Goal: Information Seeking & Learning: Learn about a topic

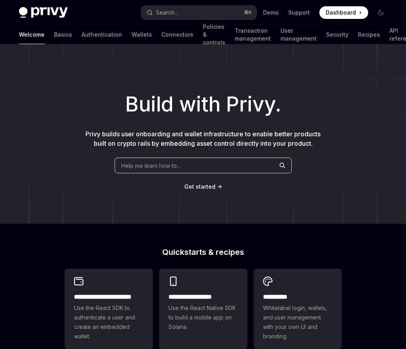
type textarea "*"
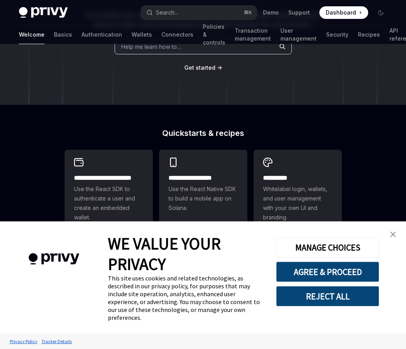
scroll to position [130, 0]
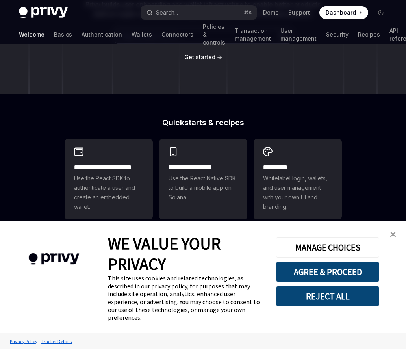
click at [393, 232] on img "close banner" at bounding box center [393, 235] width 6 height 6
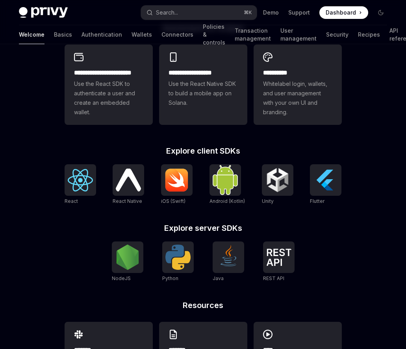
scroll to position [225, 0]
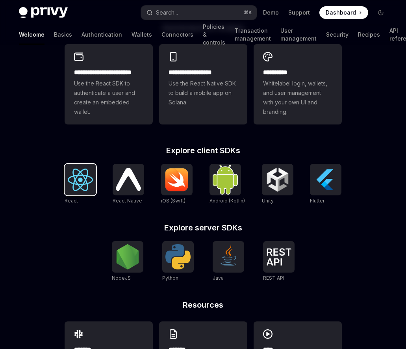
click at [72, 180] on img at bounding box center [80, 180] width 25 height 22
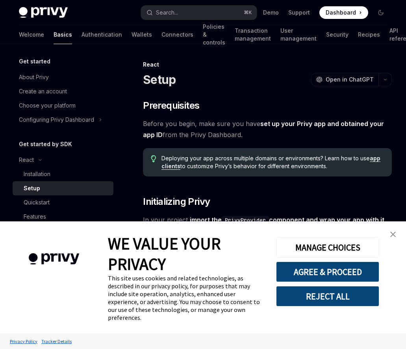
click at [394, 236] on img "close banner" at bounding box center [393, 235] width 6 height 6
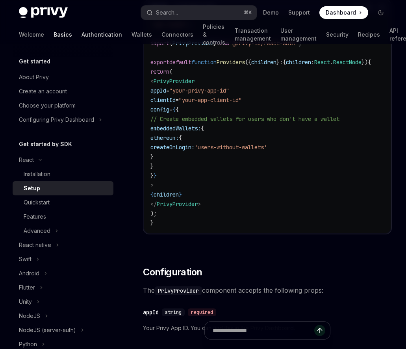
click at [82, 30] on link "Authentication" at bounding box center [102, 34] width 41 height 19
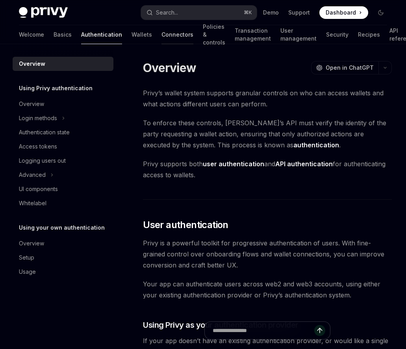
click at [162, 37] on link "Connectors" at bounding box center [178, 34] width 32 height 19
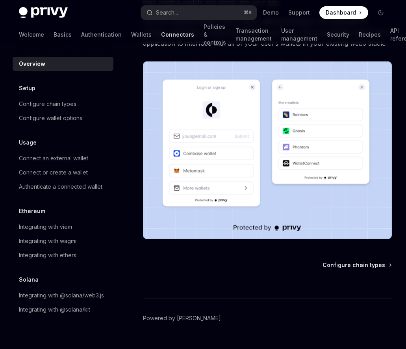
scroll to position [124, 0]
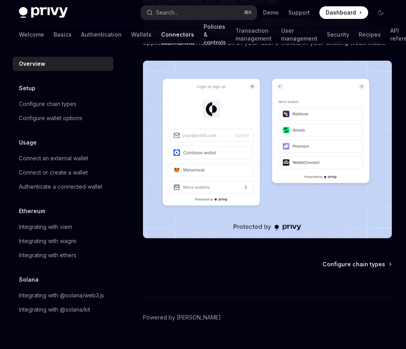
click at [204, 33] on link "Policies & controls" at bounding box center [215, 34] width 22 height 19
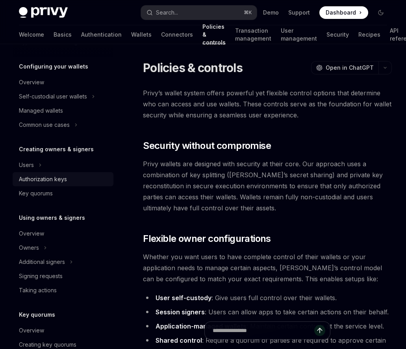
scroll to position [93, 0]
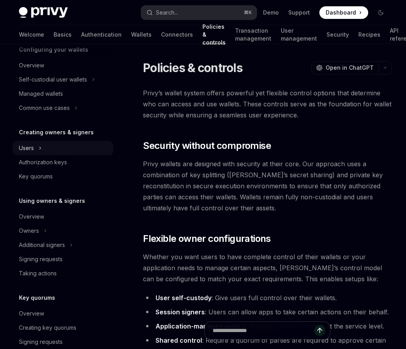
click at [50, 150] on button "Users" at bounding box center [63, 148] width 101 height 14
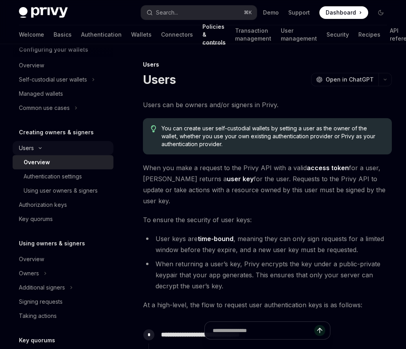
click at [40, 149] on icon "Toggle Users section" at bounding box center [39, 148] width 9 height 3
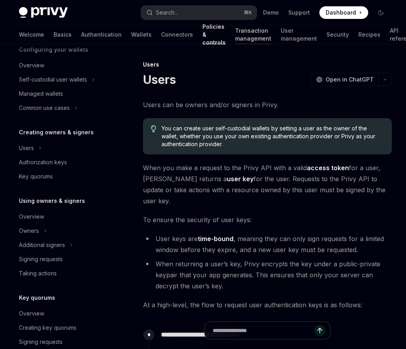
click at [235, 32] on link "Transaction management" at bounding box center [253, 34] width 36 height 19
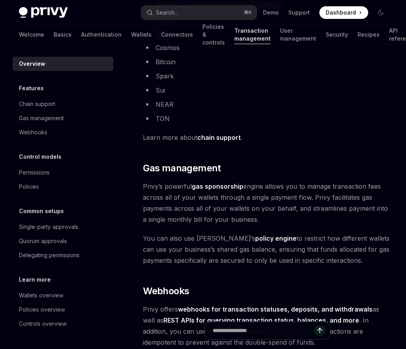
scroll to position [780, 0]
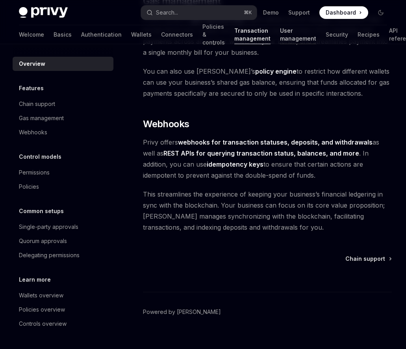
click at [280, 39] on link "User management" at bounding box center [298, 34] width 36 height 19
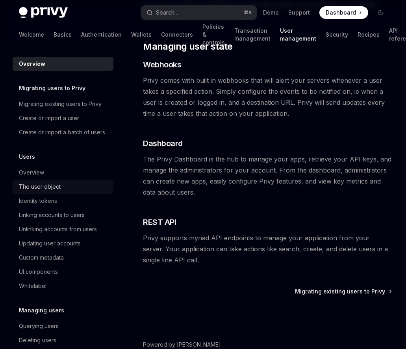
scroll to position [184, 0]
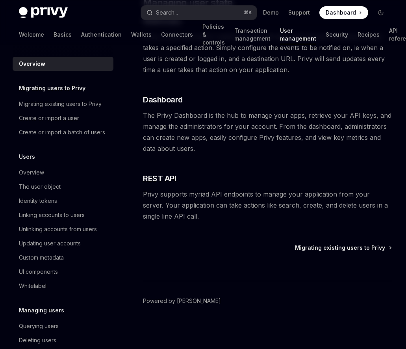
click at [154, 34] on div "Welcome Basics Authentication Wallets Connectors Policies & controls Transactio…" at bounding box center [218, 34] width 398 height 19
click at [161, 34] on link "Connectors" at bounding box center [177, 34] width 32 height 19
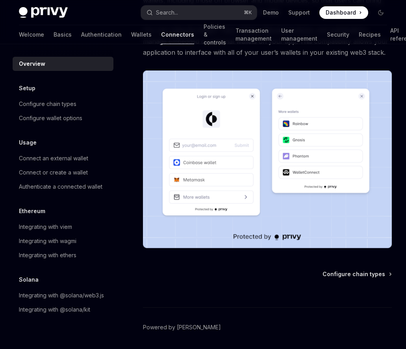
scroll to position [118, 0]
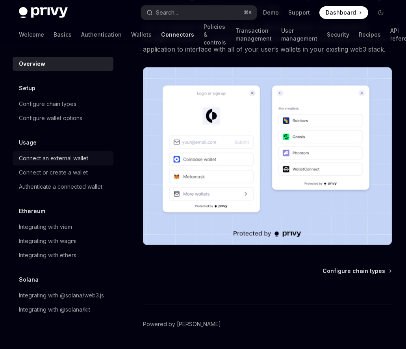
click at [48, 154] on div "Connect an external wallet" at bounding box center [53, 158] width 69 height 9
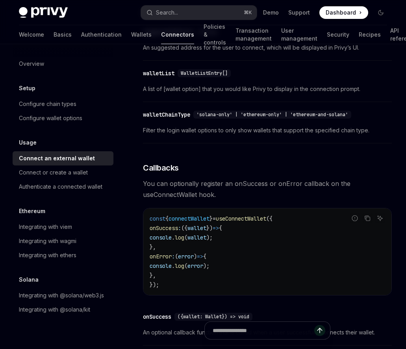
scroll to position [356, 0]
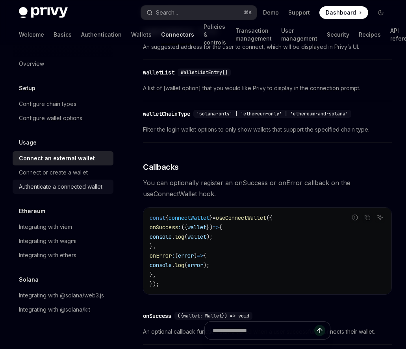
click at [83, 181] on link "Authenticate a connected wallet" at bounding box center [63, 187] width 101 height 14
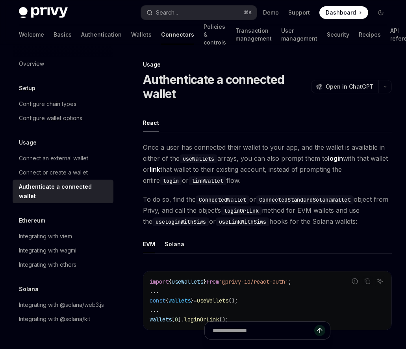
drag, startPoint x: 245, startPoint y: 178, endPoint x: 140, endPoint y: 149, distance: 108.8
copy span "Once a user has connected their wallet to your app, and the wallet is available…"
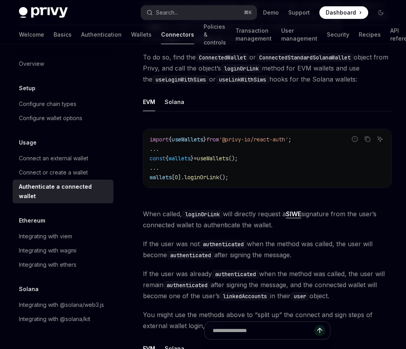
scroll to position [164, 0]
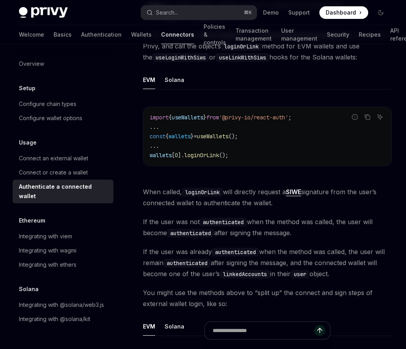
drag, startPoint x: 276, startPoint y: 200, endPoint x: 132, endPoint y: 189, distance: 143.8
click at [132, 189] on div "Usage Authenticate a connected wallet OpenAI Open in ChatGPT OpenAI Open in Cha…" at bounding box center [194, 300] width 400 height 808
copy span "When called, loginOrLink will directly request a SIWE signature from the user’s…"
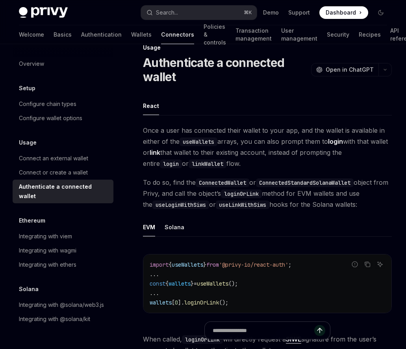
scroll to position [0, 0]
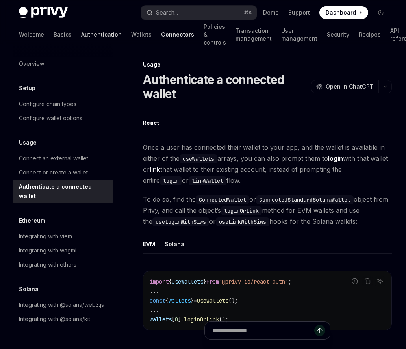
click at [81, 34] on link "Authentication" at bounding box center [101, 34] width 41 height 19
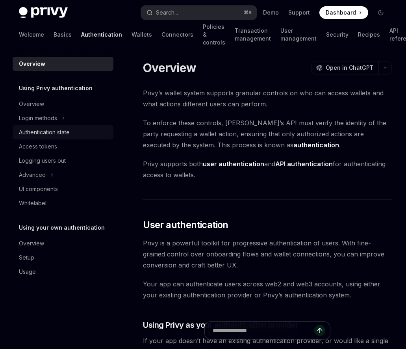
click at [80, 132] on div "Authentication state" at bounding box center [64, 132] width 90 height 9
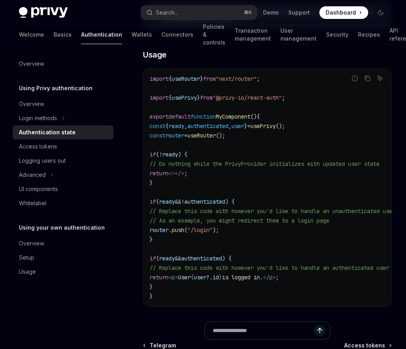
scroll to position [234, 0]
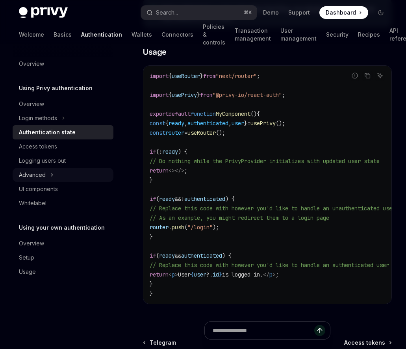
click at [68, 173] on button "Advanced" at bounding box center [63, 175] width 101 height 14
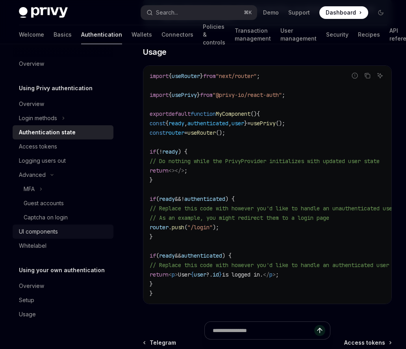
click at [58, 230] on div "UI components" at bounding box center [38, 231] width 39 height 9
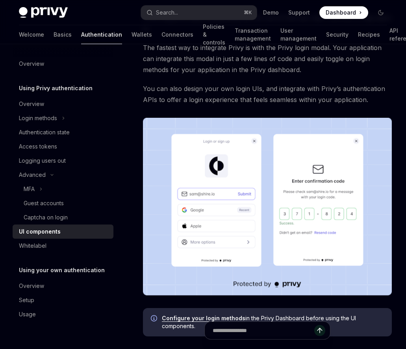
scroll to position [87, 0]
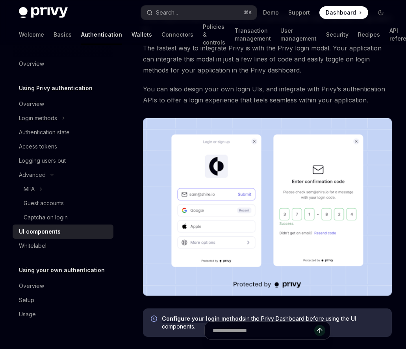
click at [132, 35] on link "Wallets" at bounding box center [142, 34] width 20 height 19
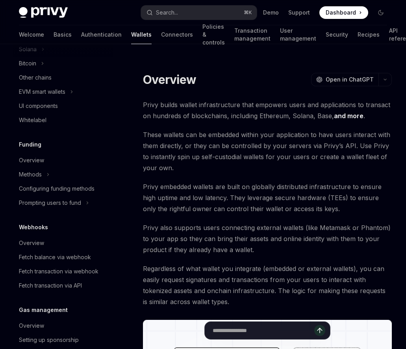
scroll to position [235, 0]
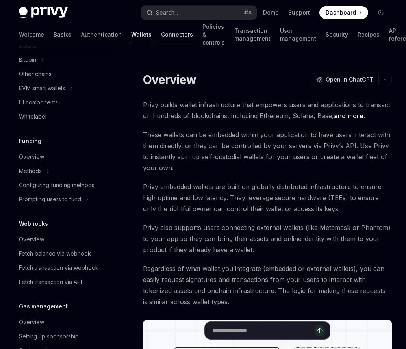
click at [161, 35] on link "Connectors" at bounding box center [177, 34] width 32 height 19
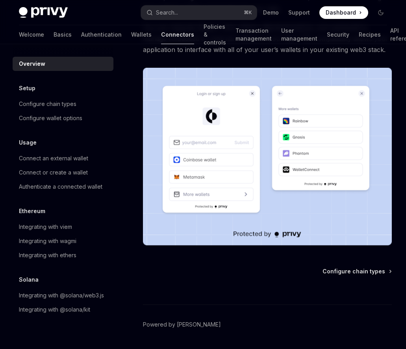
scroll to position [123, 0]
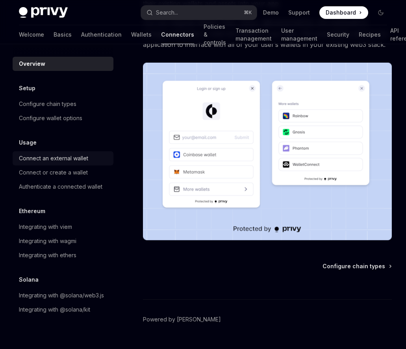
click at [52, 162] on div "Connect an external wallet" at bounding box center [53, 158] width 69 height 9
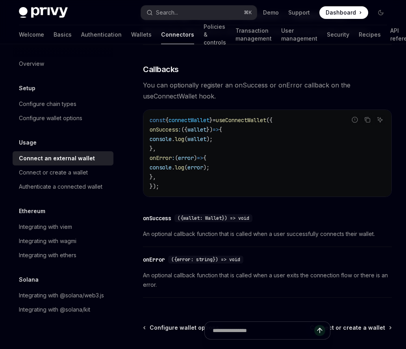
scroll to position [537, 0]
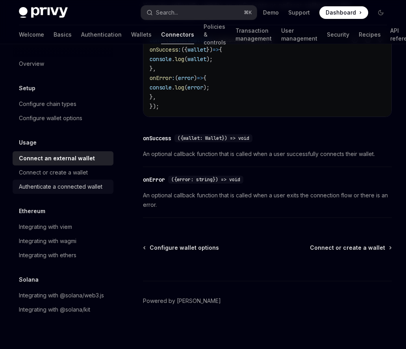
click at [92, 187] on div "Authenticate a connected wallet" at bounding box center [61, 186] width 84 height 9
type textarea "*"
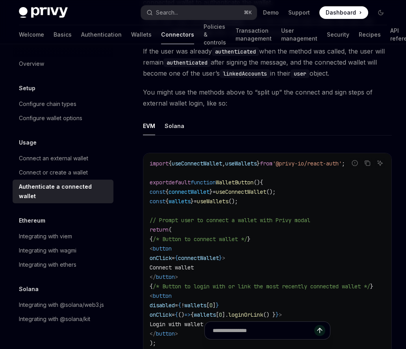
scroll to position [360, 0]
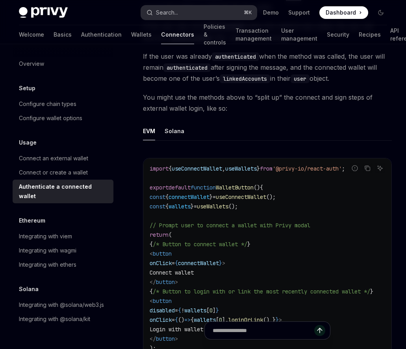
click at [195, 15] on button "Search... ⌘ K" at bounding box center [199, 13] width 116 height 14
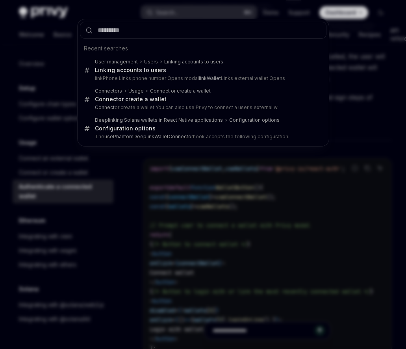
type input "**********"
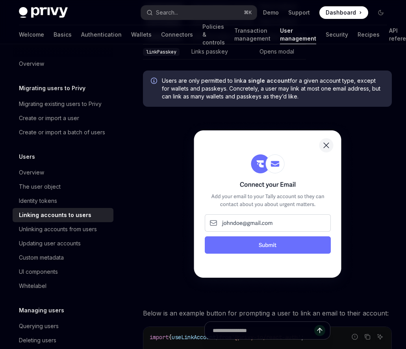
scroll to position [409, 0]
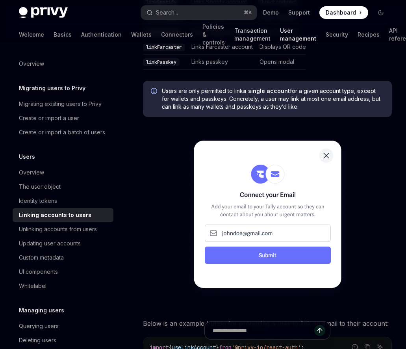
click at [234, 37] on link "Transaction management" at bounding box center [252, 34] width 36 height 19
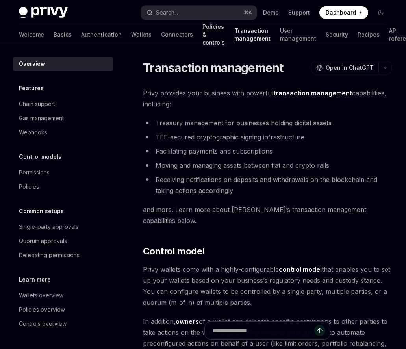
click at [202, 37] on link "Policies & controls" at bounding box center [213, 34] width 22 height 19
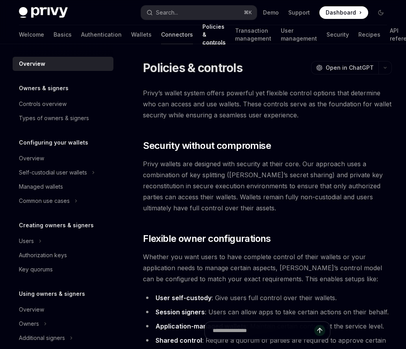
click at [161, 37] on link "Connectors" at bounding box center [177, 34] width 32 height 19
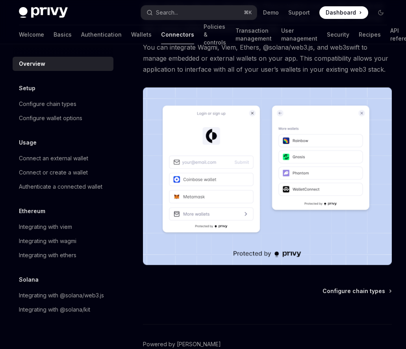
scroll to position [118, 0]
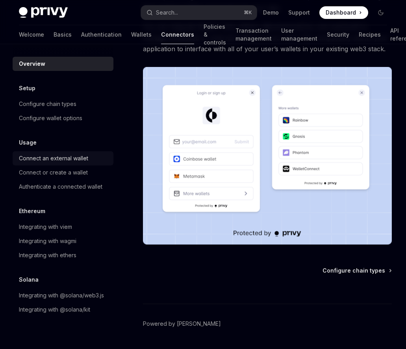
click at [67, 156] on div "Connect an external wallet" at bounding box center [53, 158] width 69 height 9
type textarea "*"
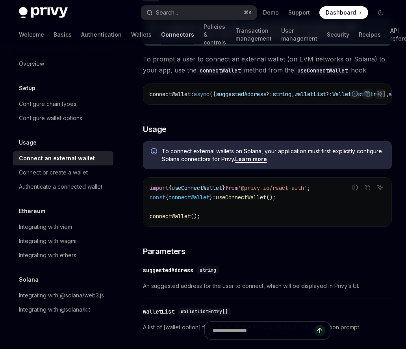
scroll to position [123, 0]
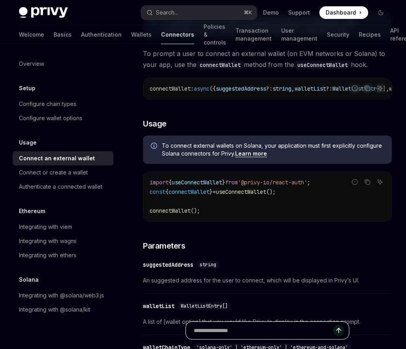
click at [266, 333] on input "Ask a question..." at bounding box center [263, 330] width 139 height 17
click at [270, 326] on input "Ask a question..." at bounding box center [263, 330] width 139 height 17
click at [265, 331] on input "Ask a question..." at bounding box center [263, 330] width 139 height 17
type input "*"
type textarea "*"
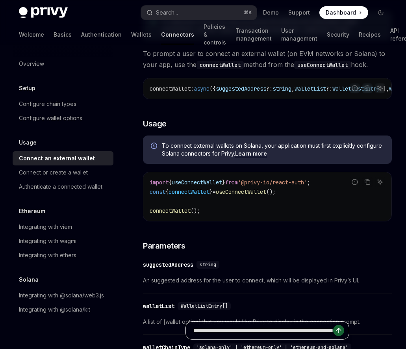
scroll to position [0, 89]
type input "**********"
type textarea "*"
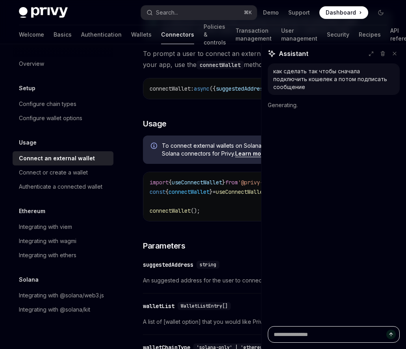
scroll to position [0, 0]
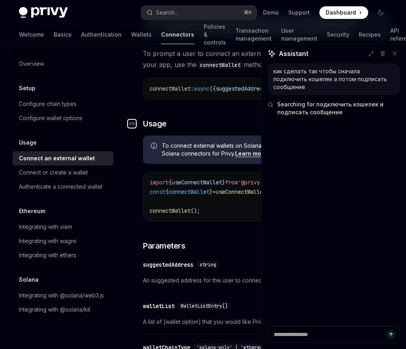
click at [139, 123] on link "​" at bounding box center [135, 123] width 16 height 11
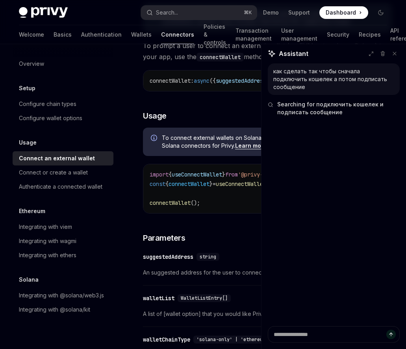
scroll to position [121, 0]
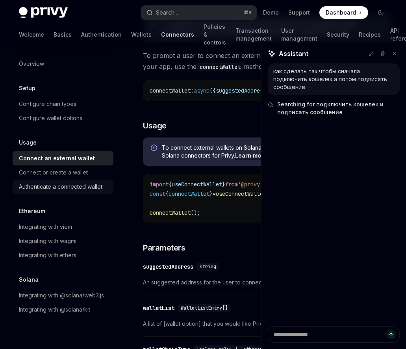
click at [77, 189] on div "Authenticate a connected wallet" at bounding box center [61, 186] width 84 height 9
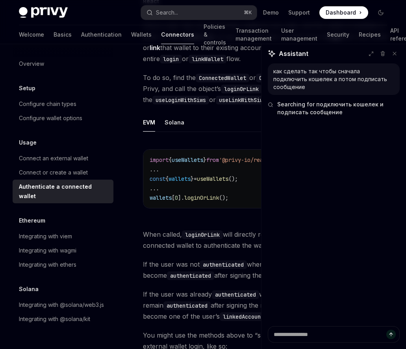
scroll to position [128, 0]
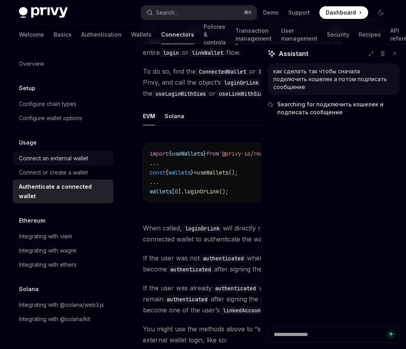
click at [75, 156] on div "Connect an external wallet" at bounding box center [53, 158] width 69 height 9
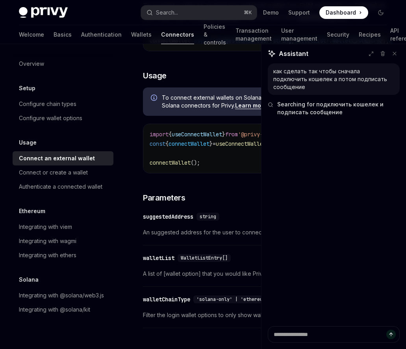
scroll to position [170, 0]
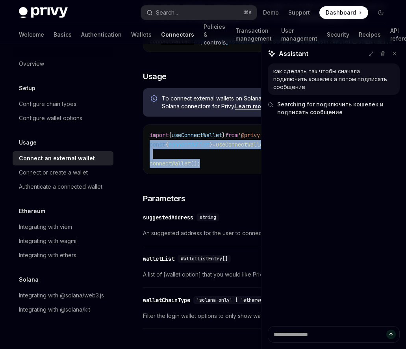
drag, startPoint x: 149, startPoint y: 147, endPoint x: 250, endPoint y: 164, distance: 101.9
click at [250, 164] on code "import { useConnectWallet } from '@privy-io/react-auth' ; const { connectWallet…" at bounding box center [268, 149] width 236 height 38
copy code "const { connectWallet } = useConnectWallet (); connectWallet ();"
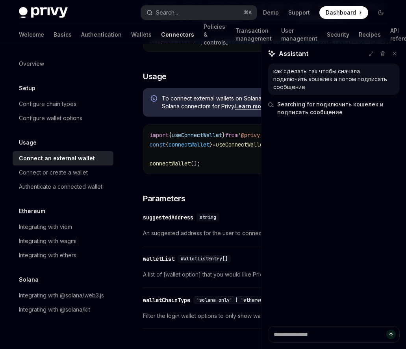
click at [76, 194] on div "Overview Setup Configure chain types Configure wallet options Usage Connect an …" at bounding box center [63, 187] width 101 height 260
click at [76, 191] on div "Authenticate a connected wallet" at bounding box center [61, 186] width 84 height 9
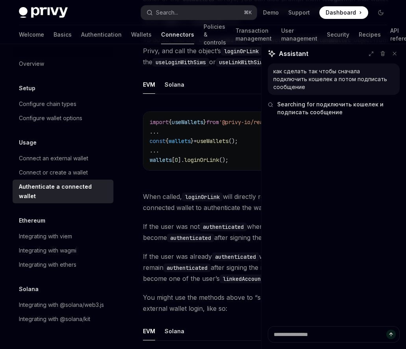
scroll to position [143, 0]
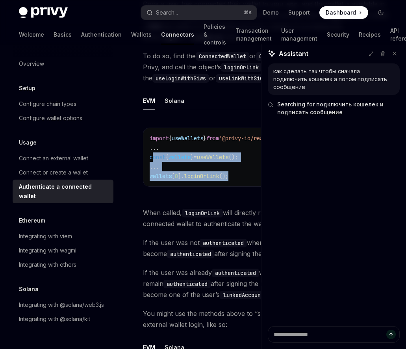
drag, startPoint x: 240, startPoint y: 173, endPoint x: 152, endPoint y: 157, distance: 90.0
click at [152, 157] on code "import { useWallets } from '@privy-io/react-auth' ; ... const { wallets } = use…" at bounding box center [268, 157] width 236 height 47
copy code "const { wallets } = useWallets (); ... wallets [ 0 ]. loginOrLink ();"
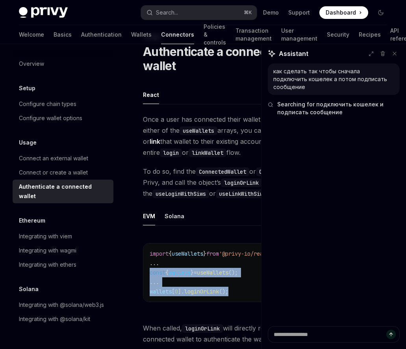
scroll to position [0, 0]
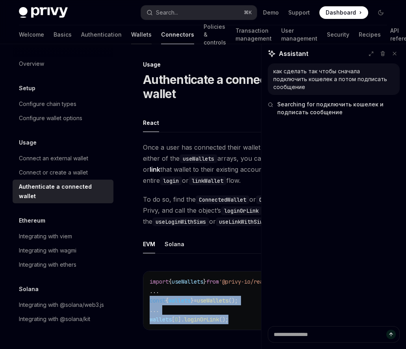
click at [131, 36] on link "Wallets" at bounding box center [141, 34] width 20 height 19
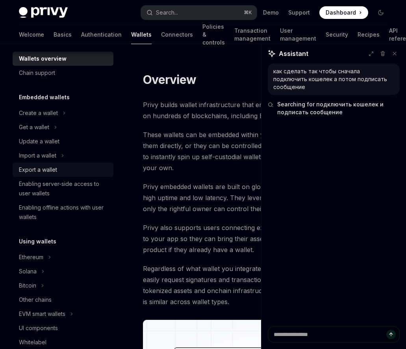
scroll to position [13, 0]
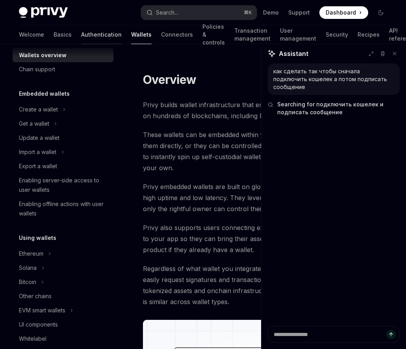
click at [81, 31] on link "Authentication" at bounding box center [101, 34] width 41 height 19
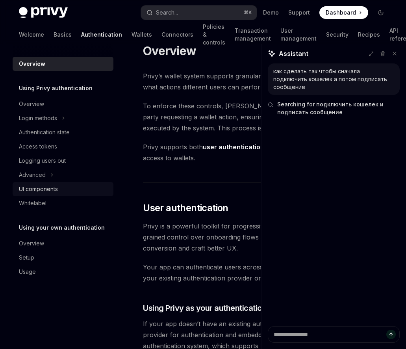
scroll to position [27, 0]
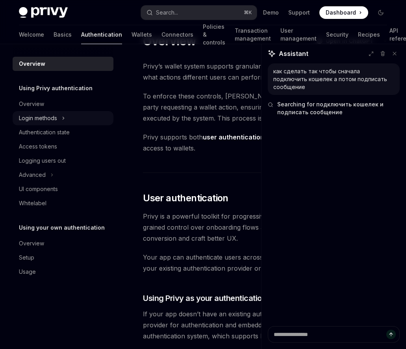
click at [64, 121] on icon "Toggle Login methods section" at bounding box center [63, 117] width 3 height 9
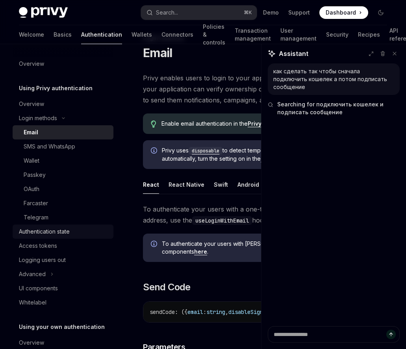
click at [50, 232] on div "Authentication state" at bounding box center [44, 231] width 51 height 9
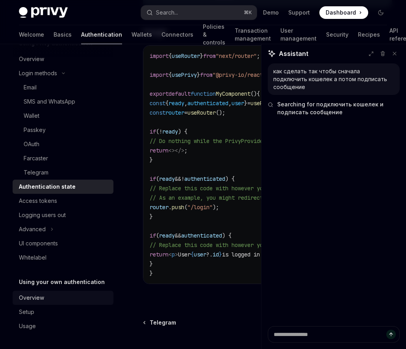
scroll to position [271, 0]
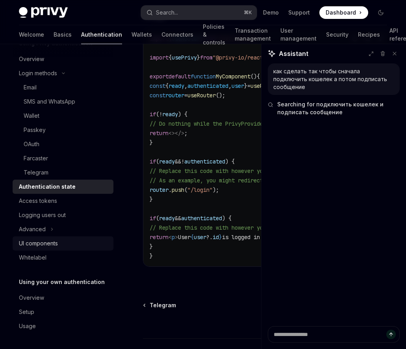
click at [64, 246] on div "UI components" at bounding box center [64, 243] width 90 height 9
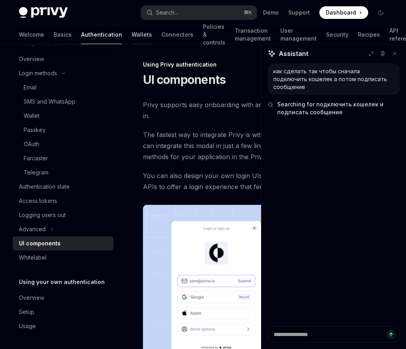
click at [132, 37] on link "Wallets" at bounding box center [142, 34] width 20 height 19
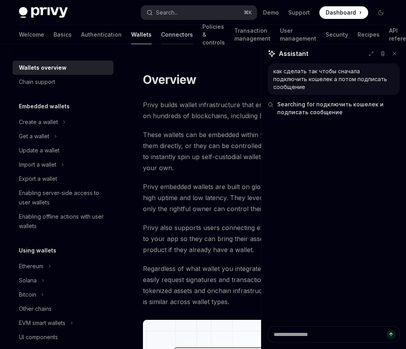
click at [161, 37] on link "Connectors" at bounding box center [177, 34] width 32 height 19
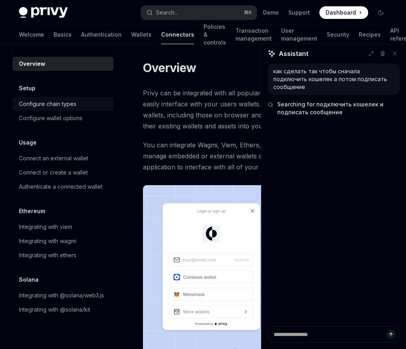
click at [84, 109] on link "Configure chain types" at bounding box center [63, 104] width 101 height 14
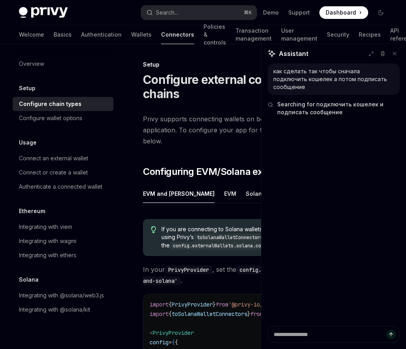
click at [52, 111] on link "Configure chain types" at bounding box center [63, 104] width 101 height 14
click at [59, 122] on div "Configure wallet options" at bounding box center [50, 117] width 63 height 9
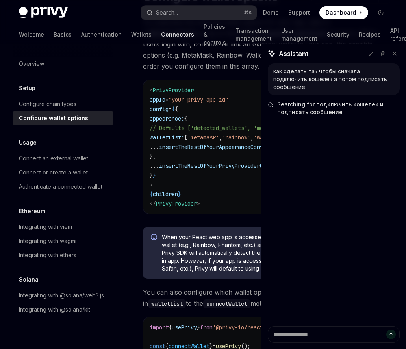
scroll to position [81, 0]
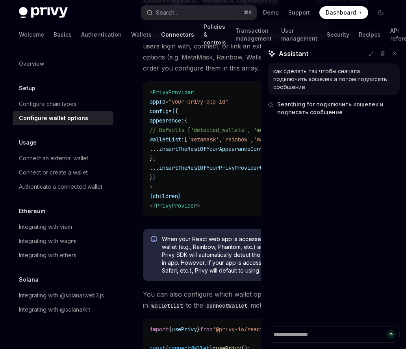
click at [204, 43] on link "Policies & controls" at bounding box center [215, 34] width 22 height 19
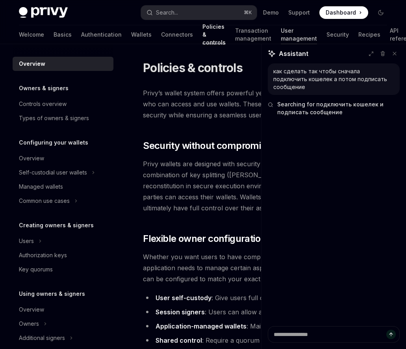
click at [281, 34] on link "User management" at bounding box center [299, 34] width 36 height 19
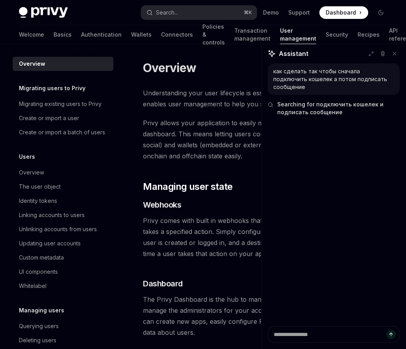
scroll to position [12, 0]
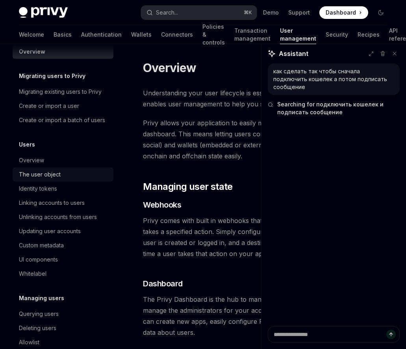
click at [65, 178] on div "The user object" at bounding box center [64, 174] width 90 height 9
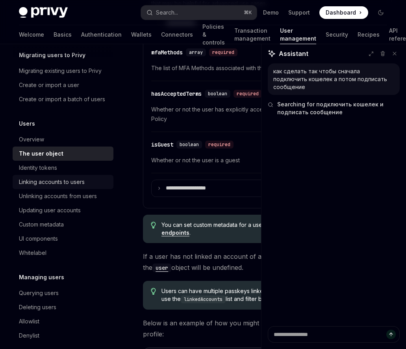
scroll to position [37, 0]
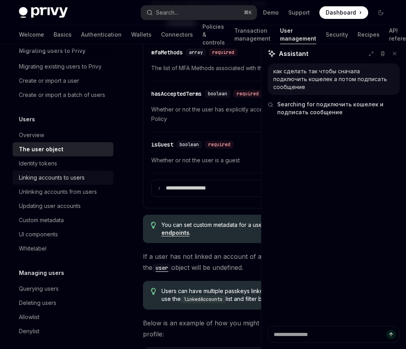
click at [78, 176] on div "Linking accounts to users" at bounding box center [52, 177] width 66 height 9
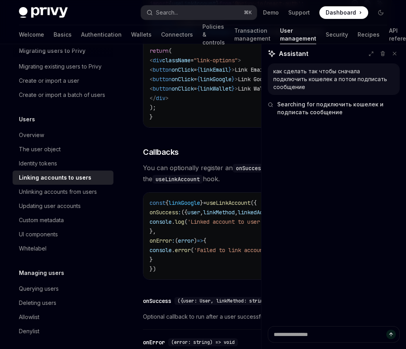
scroll to position [765, 0]
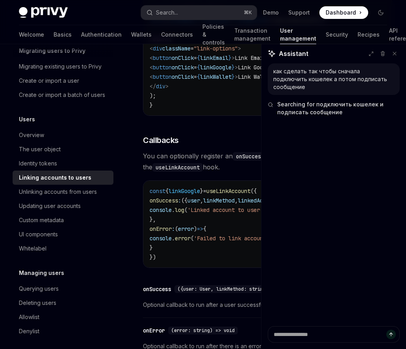
click at [237, 193] on span "useLinkAccount" at bounding box center [228, 191] width 44 height 7
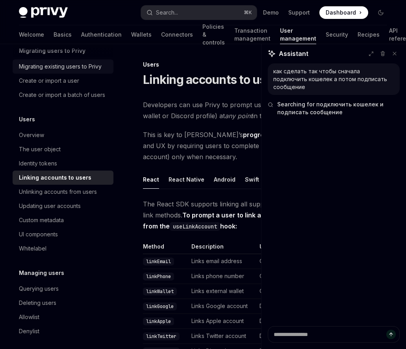
scroll to position [0, 0]
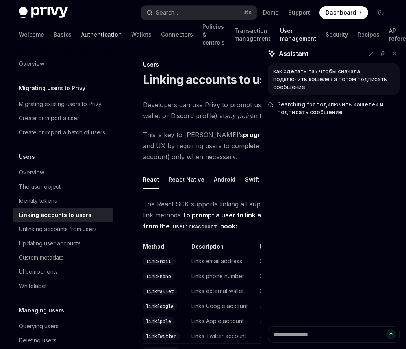
click at [81, 34] on link "Authentication" at bounding box center [101, 34] width 41 height 19
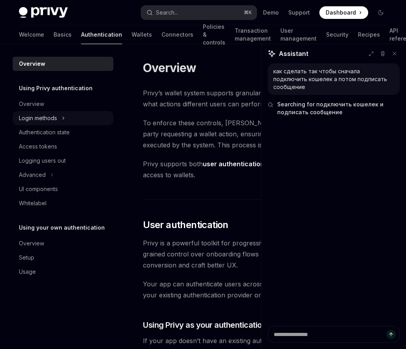
click at [48, 117] on div "Login methods" at bounding box center [38, 117] width 38 height 9
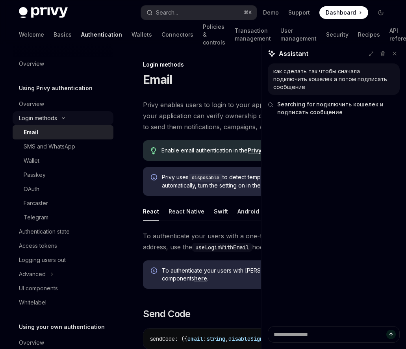
click at [59, 118] on icon "Toggle Login methods section" at bounding box center [63, 118] width 9 height 3
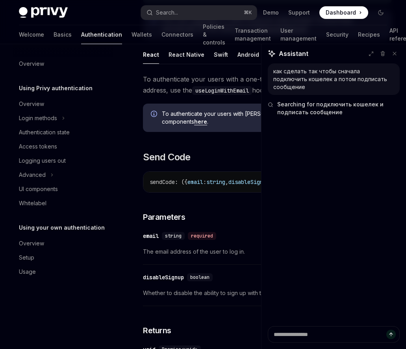
scroll to position [157, 0]
click at [156, 36] on div "Welcome Basics Authentication Wallets Connectors Policies & controls Transactio…" at bounding box center [218, 34] width 398 height 19
click at [162, 36] on link "Connectors" at bounding box center [178, 34] width 32 height 19
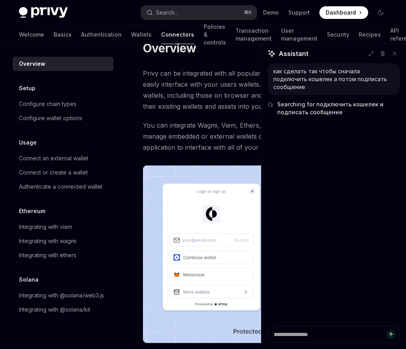
scroll to position [12, 0]
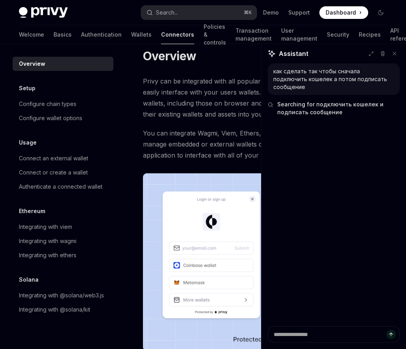
click at [171, 22] on div "Privy Docs home page Search... ⌘ K Demo Support Dashboard Dashboard Search..." at bounding box center [203, 12] width 368 height 25
click at [204, 33] on link "Policies & controls" at bounding box center [215, 34] width 22 height 19
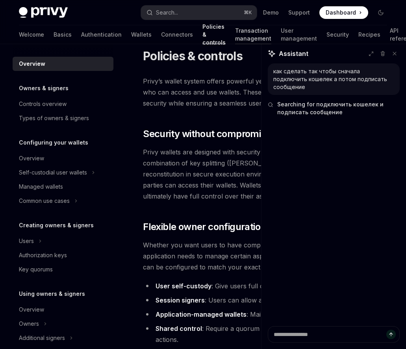
click at [235, 38] on link "Transaction management" at bounding box center [253, 34] width 36 height 19
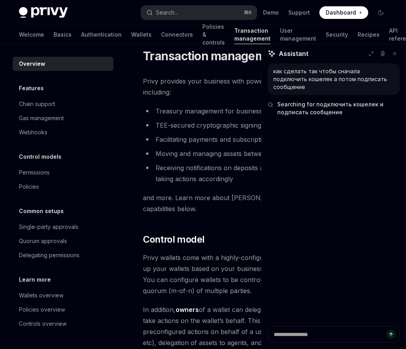
scroll to position [33, 0]
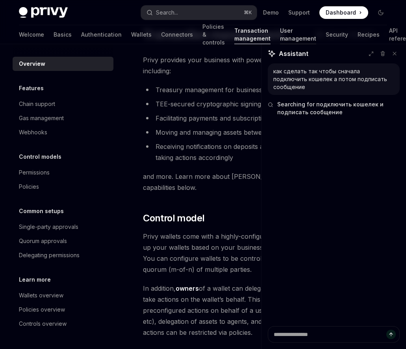
click at [280, 39] on link "User management" at bounding box center [298, 34] width 36 height 19
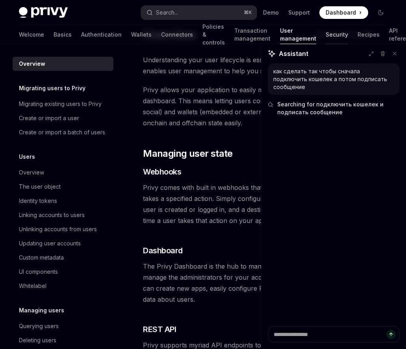
click at [326, 34] on link "Security" at bounding box center [337, 34] width 22 height 19
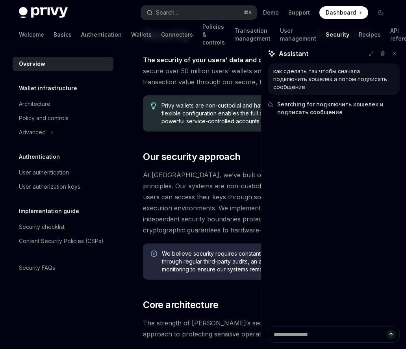
scroll to position [58, 0]
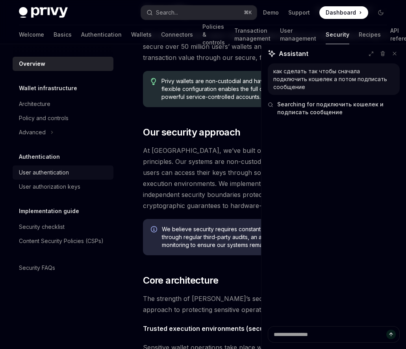
click at [52, 168] on div "User authentication" at bounding box center [44, 172] width 50 height 9
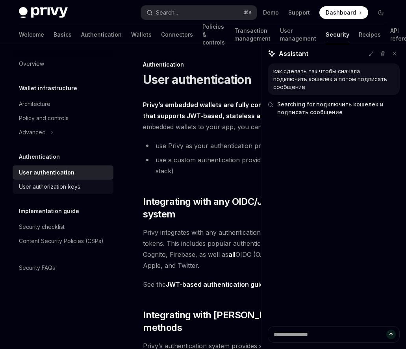
click at [58, 188] on div "User authorization keys" at bounding box center [49, 186] width 61 height 9
type textarea "*"
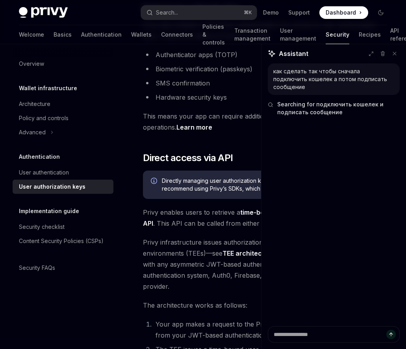
scroll to position [307, 0]
